Goal: Find contact information: Obtain details needed to contact an individual or organization

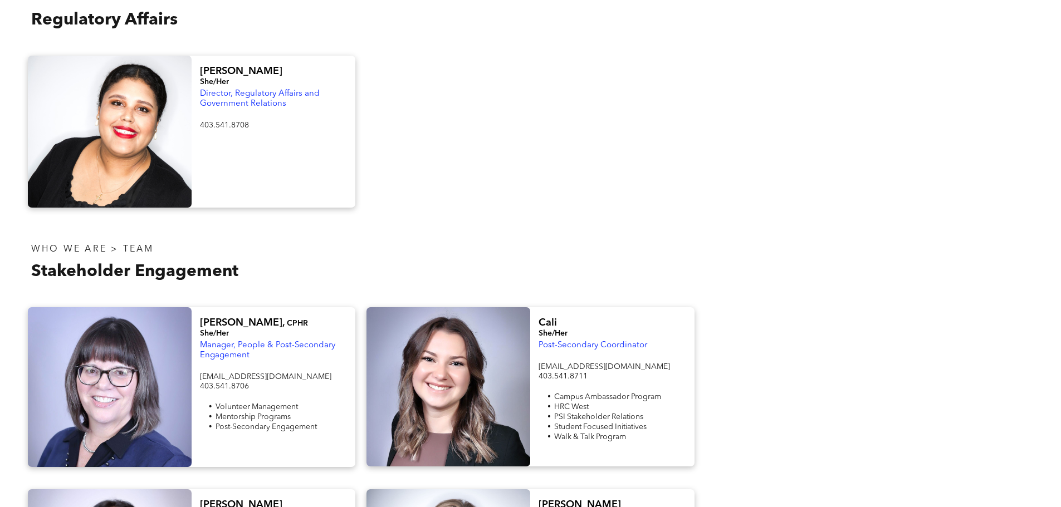
scroll to position [557, 0]
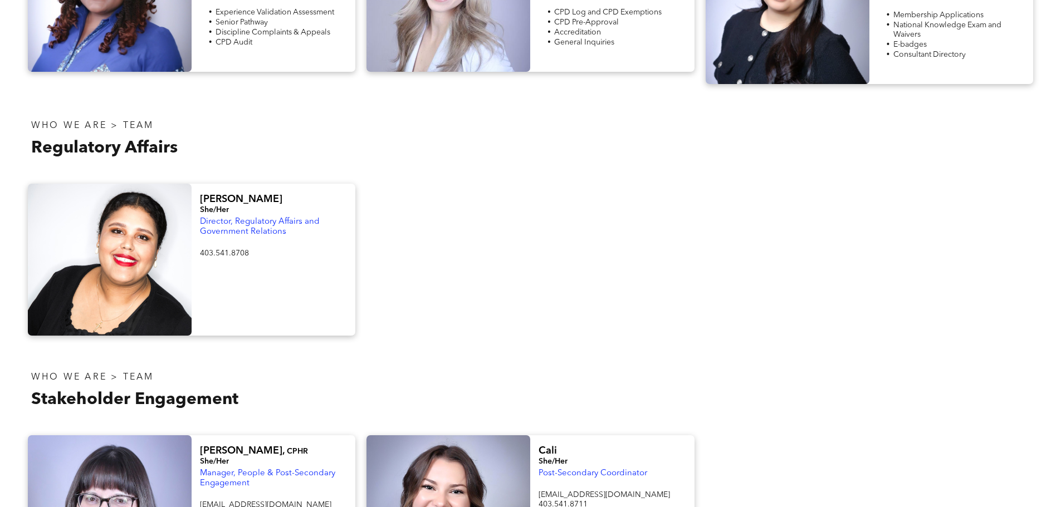
click at [252, 218] on span "Director, Regulatory Affairs and Government Relations" at bounding box center [260, 227] width 120 height 18
click at [363, 163] on div "WHO WE ARE > TEAM Regulatory Affairs" at bounding box center [276, 139] width 508 height 66
click at [420, 108] on div "WHO WE ARE > TEAM Regulatory Affairs" at bounding box center [276, 139] width 508 height 66
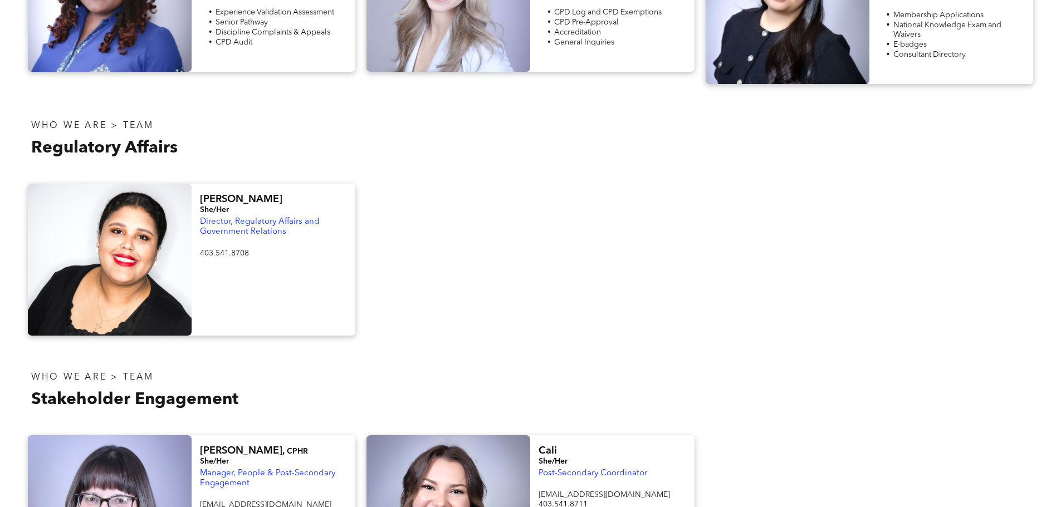
click at [389, 106] on div "WHO WE ARE > TEAM Regulatory Affairs" at bounding box center [276, 139] width 508 height 66
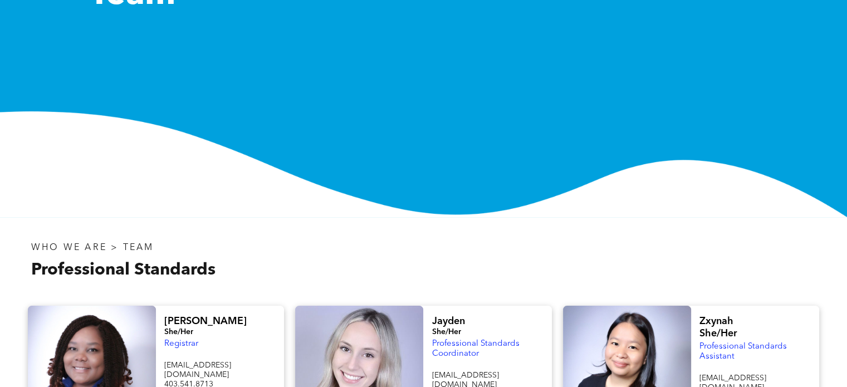
scroll to position [0, 0]
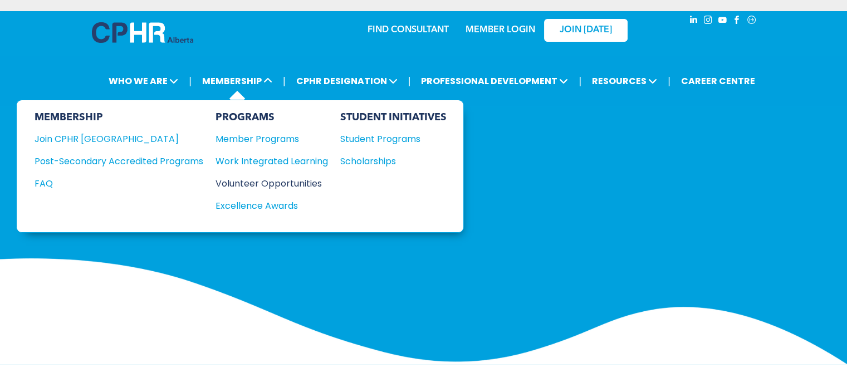
click at [265, 180] on div "Volunteer Opportunities" at bounding box center [265, 183] width 101 height 14
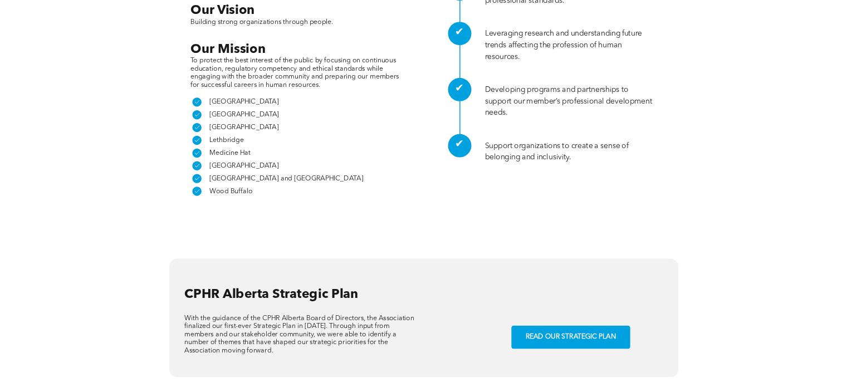
scroll to position [835, 0]
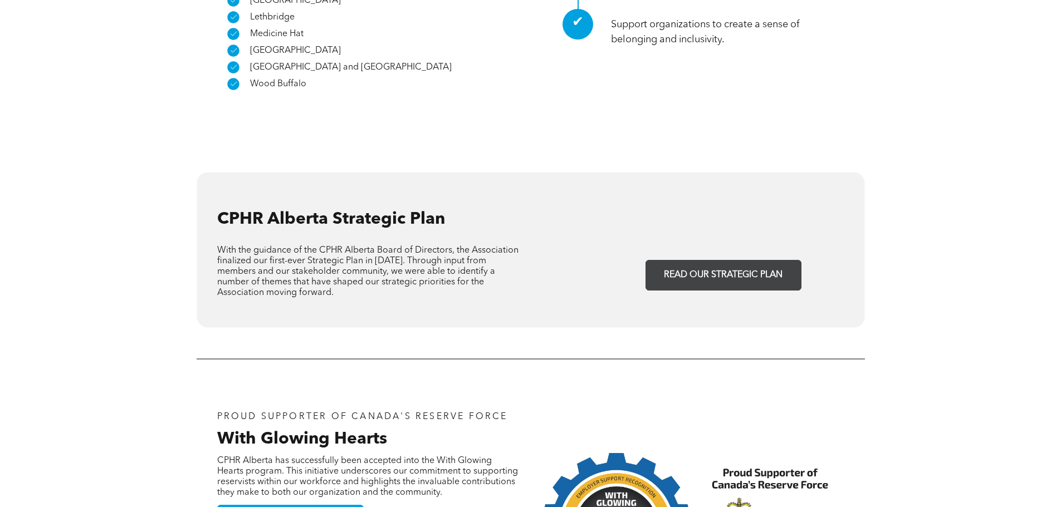
click at [715, 264] on span "READ OUR STRATEGIC PLAN" at bounding box center [723, 275] width 126 height 22
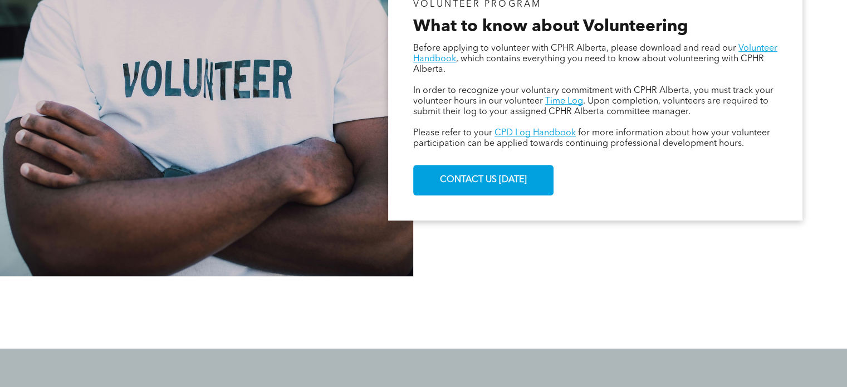
scroll to position [779, 0]
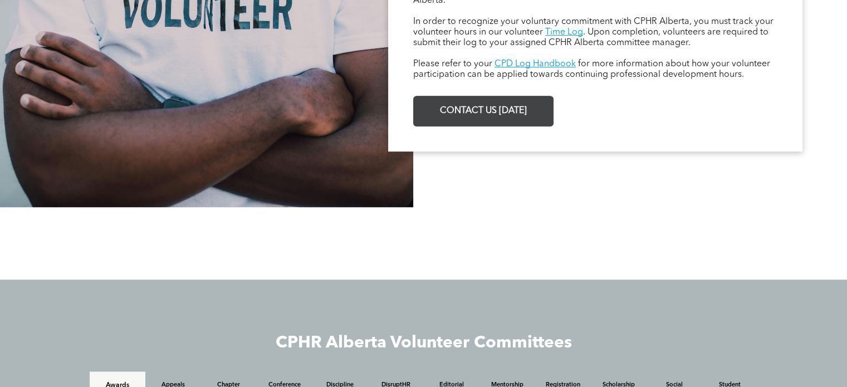
click at [468, 119] on span "CONTACT US TODAY" at bounding box center [483, 111] width 95 height 22
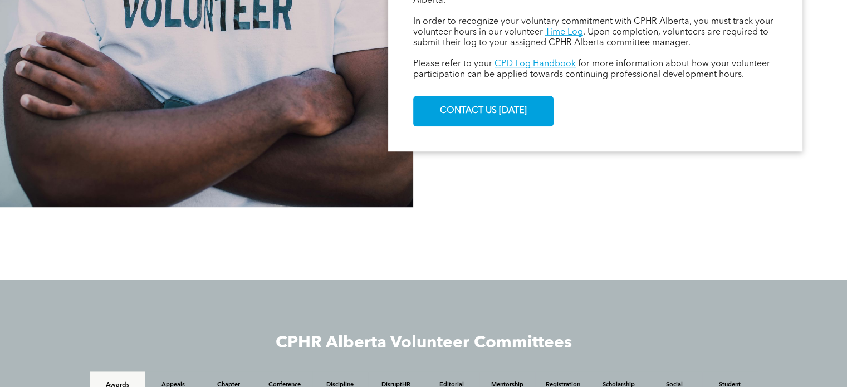
drag, startPoint x: 169, startPoint y: 100, endPoint x: 204, endPoint y: 136, distance: 50.8
click at [169, 100] on div at bounding box center [206, 25] width 413 height 363
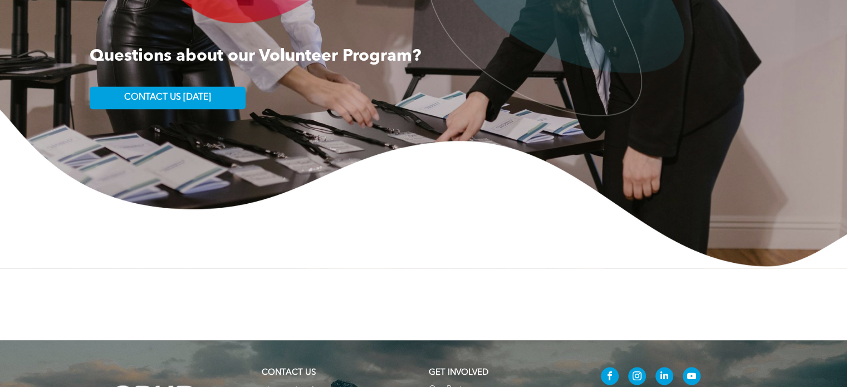
scroll to position [1726, 0]
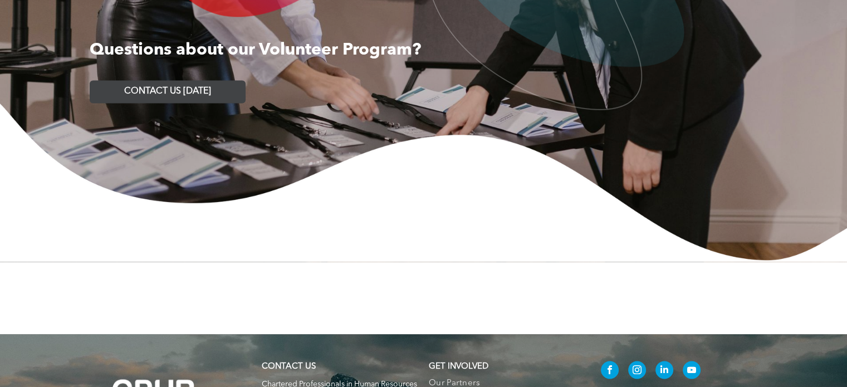
click at [176, 95] on span "CONTACT US TODAY" at bounding box center [167, 91] width 87 height 11
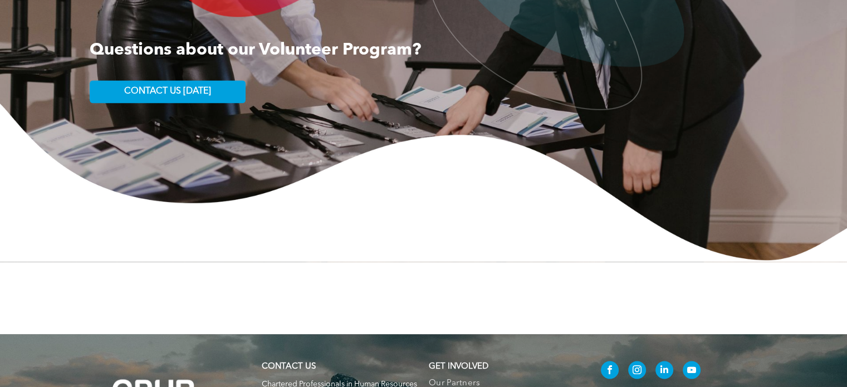
drag, startPoint x: 81, startPoint y: 175, endPoint x: 112, endPoint y: 158, distance: 35.9
click at [81, 175] on img at bounding box center [423, 182] width 847 height 159
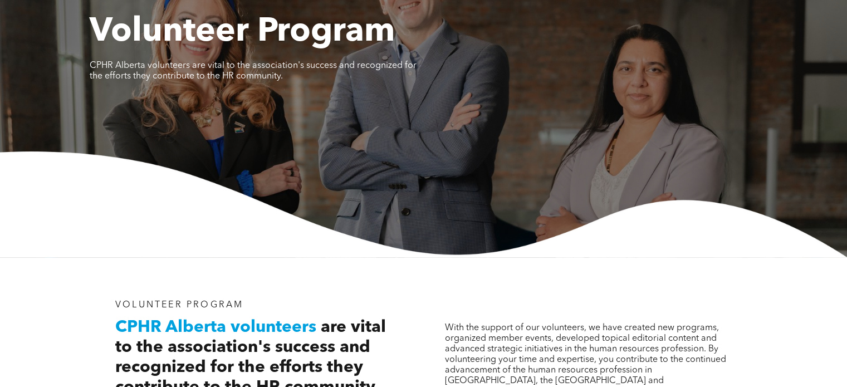
scroll to position [0, 0]
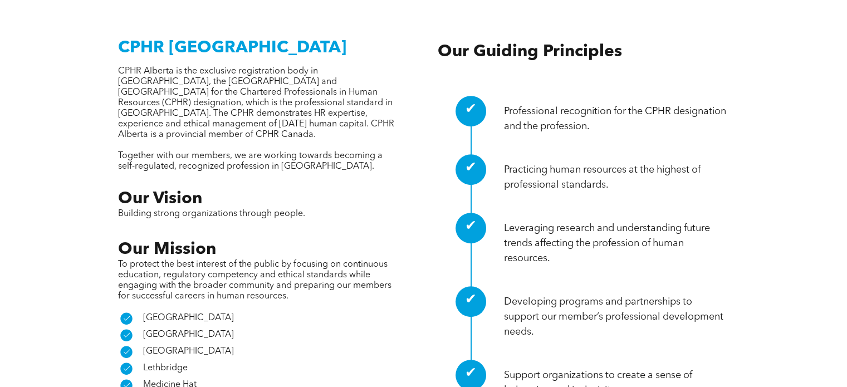
scroll to position [278, 0]
